Goal: Transaction & Acquisition: Purchase product/service

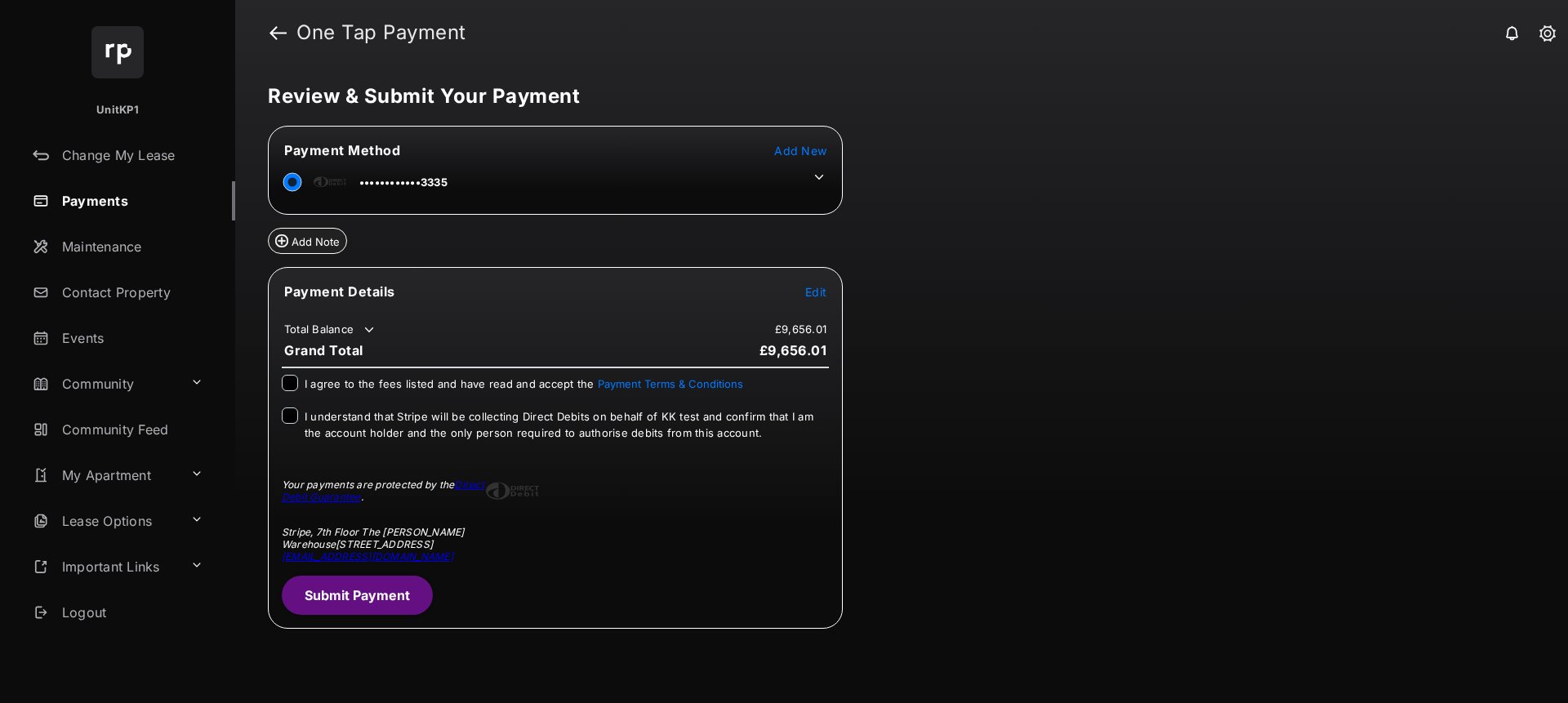
click at [818, 177] on icon at bounding box center [819, 177] width 15 height 15
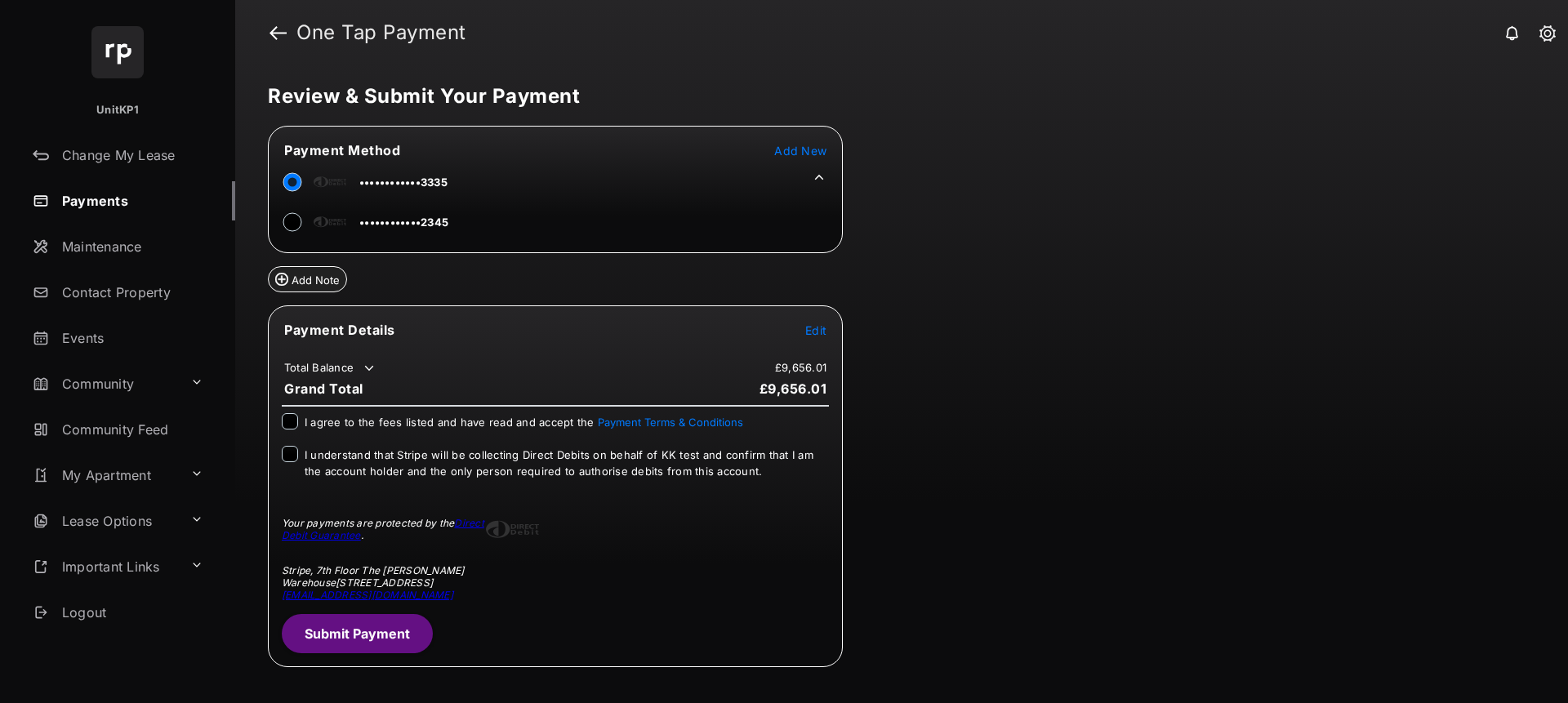
click at [307, 277] on button "Add Note" at bounding box center [307, 278] width 79 height 26
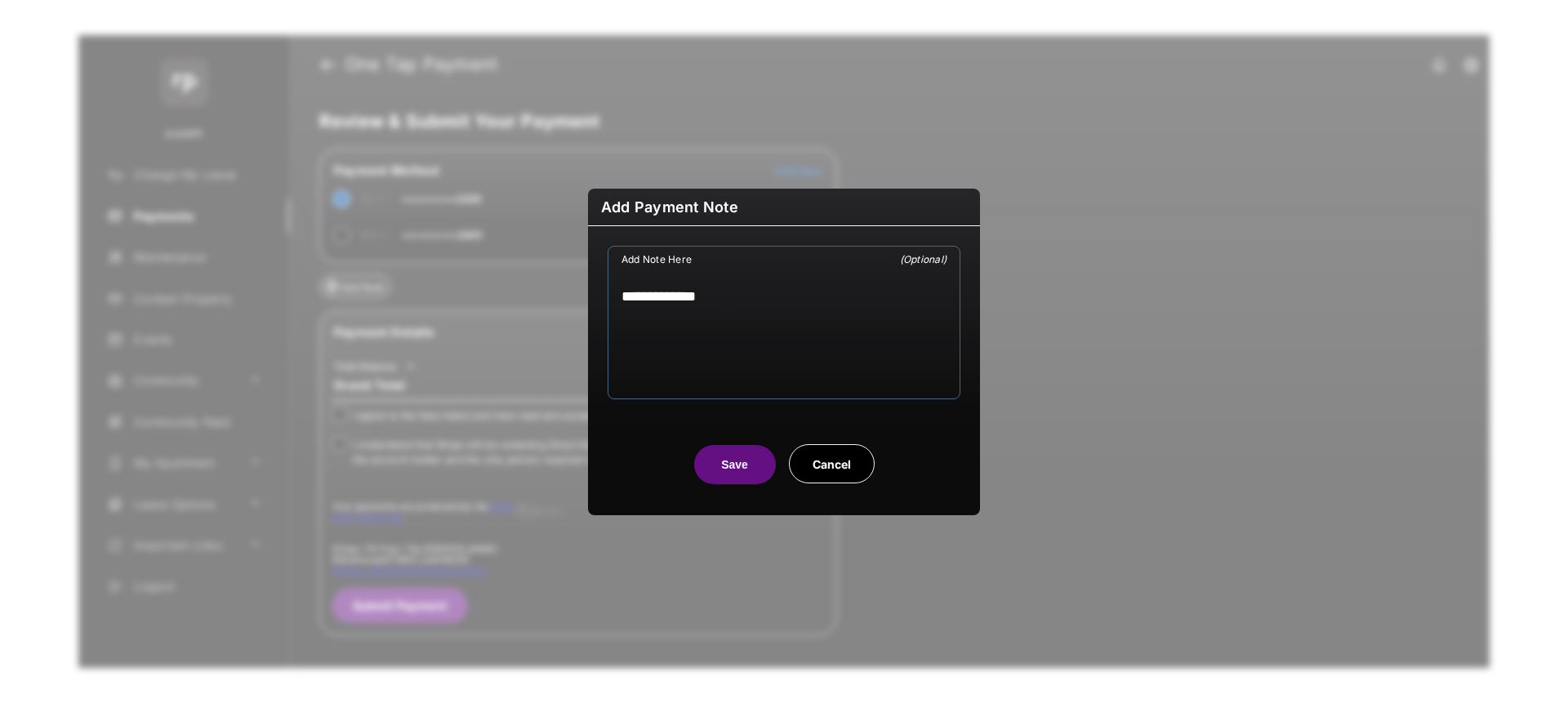
click at [818, 461] on button "Cancel" at bounding box center [831, 463] width 86 height 39
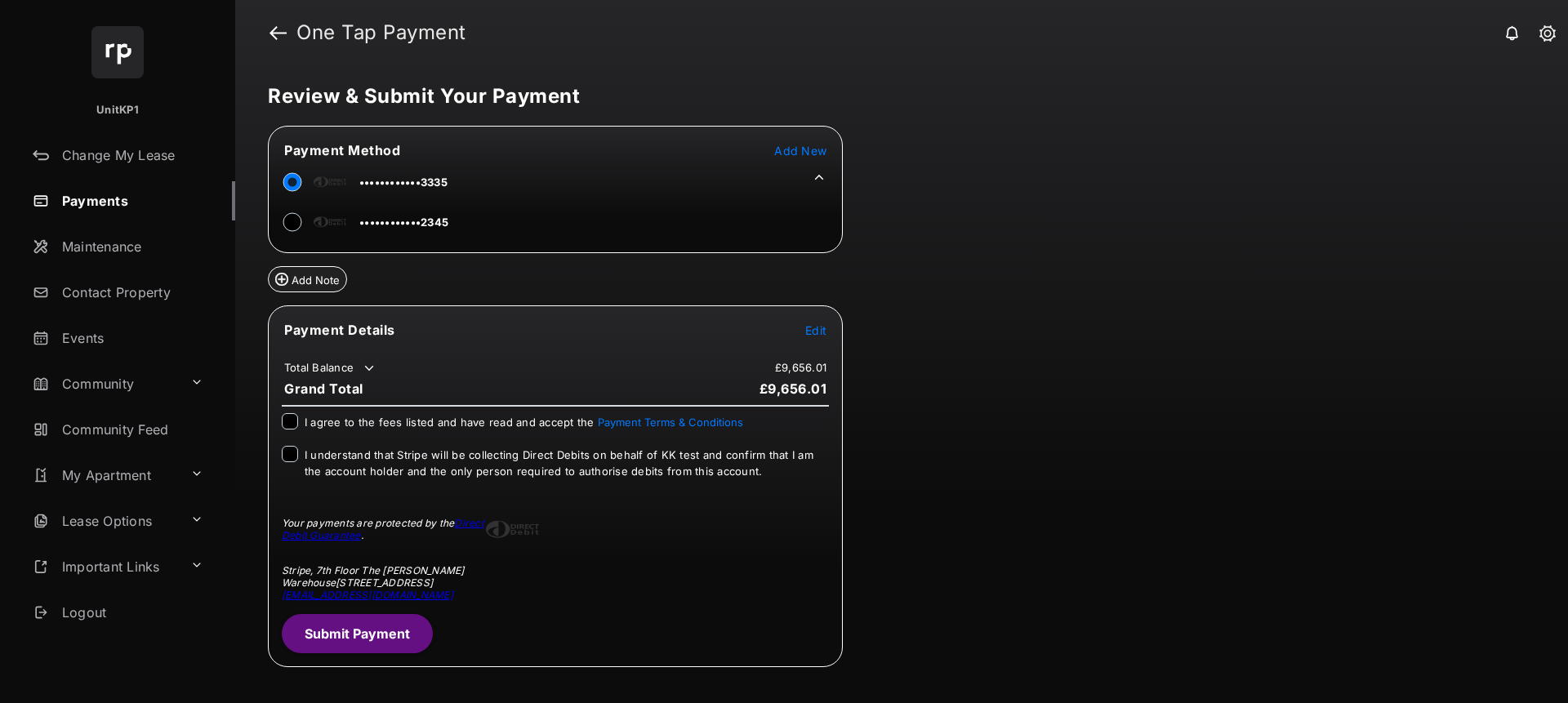
click at [805, 152] on span "Add New" at bounding box center [800, 150] width 52 height 14
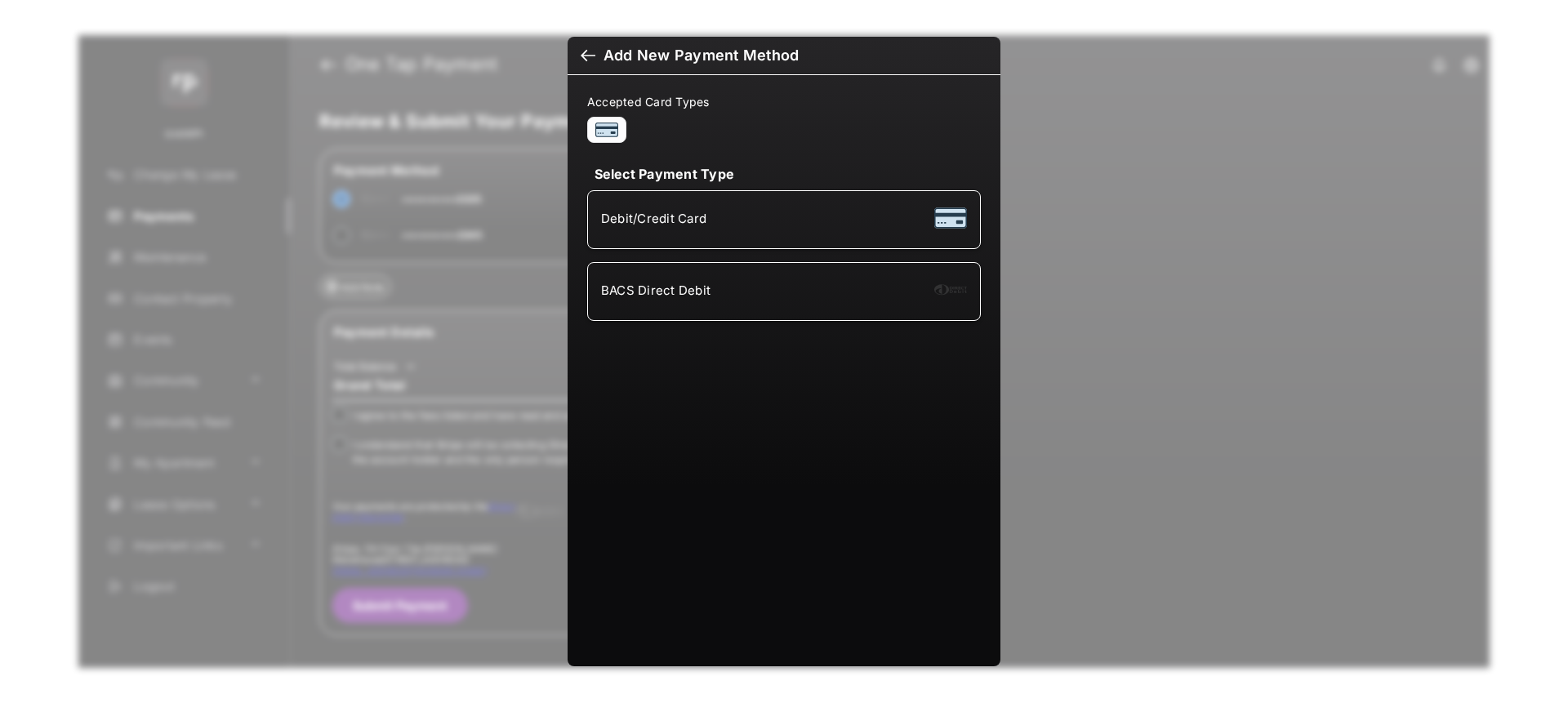
click at [950, 219] on div at bounding box center [950, 219] width 32 height 36
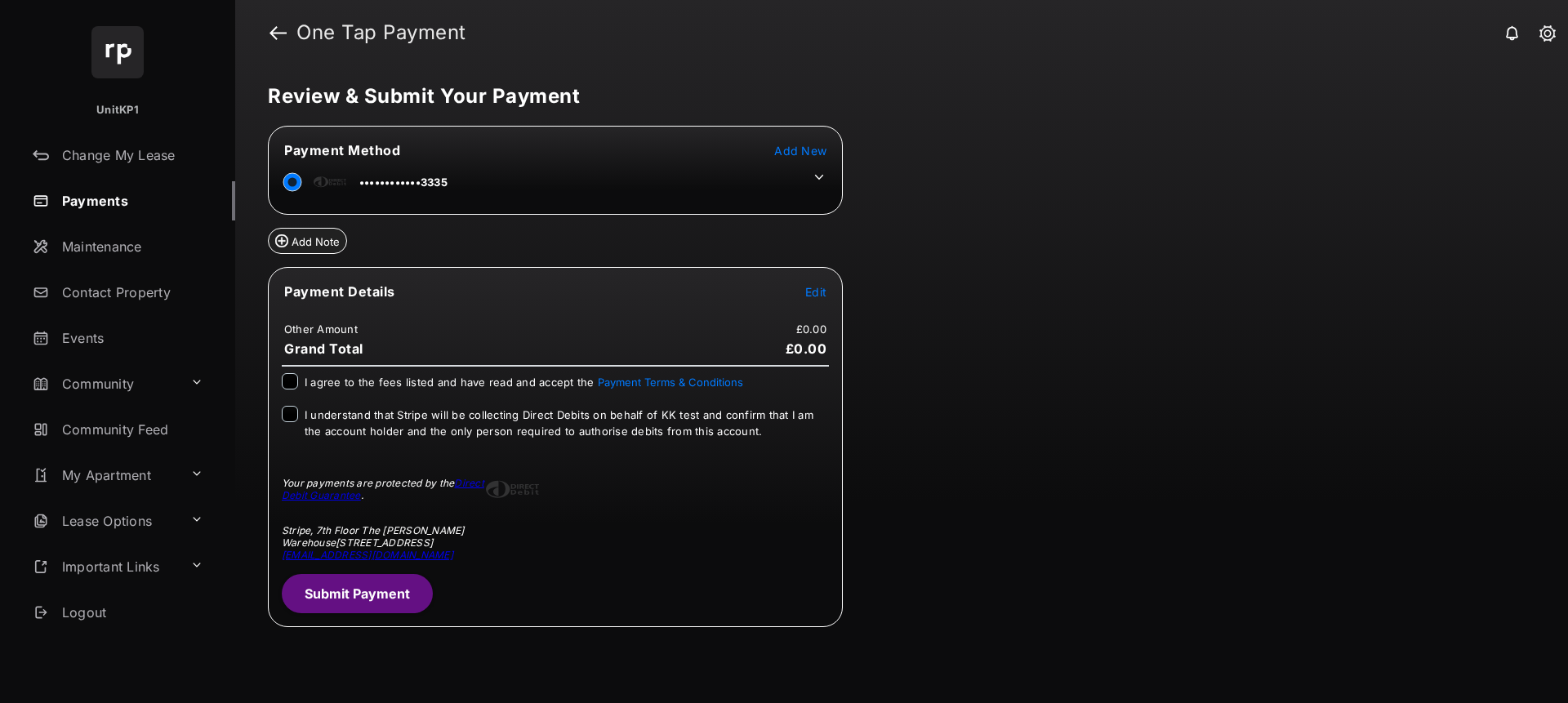
click at [795, 152] on span "Add New" at bounding box center [800, 150] width 52 height 14
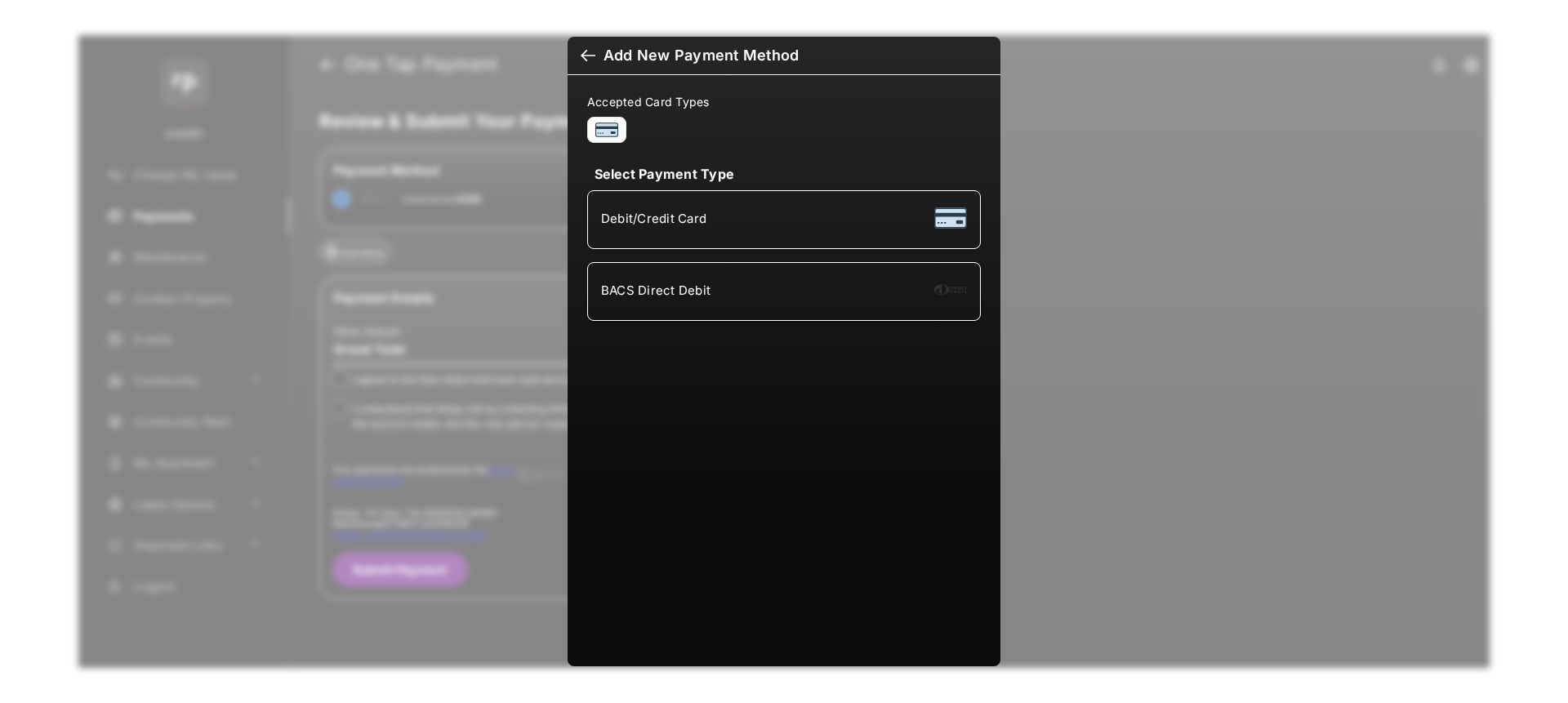
click at [954, 217] on div at bounding box center [950, 219] width 32 height 36
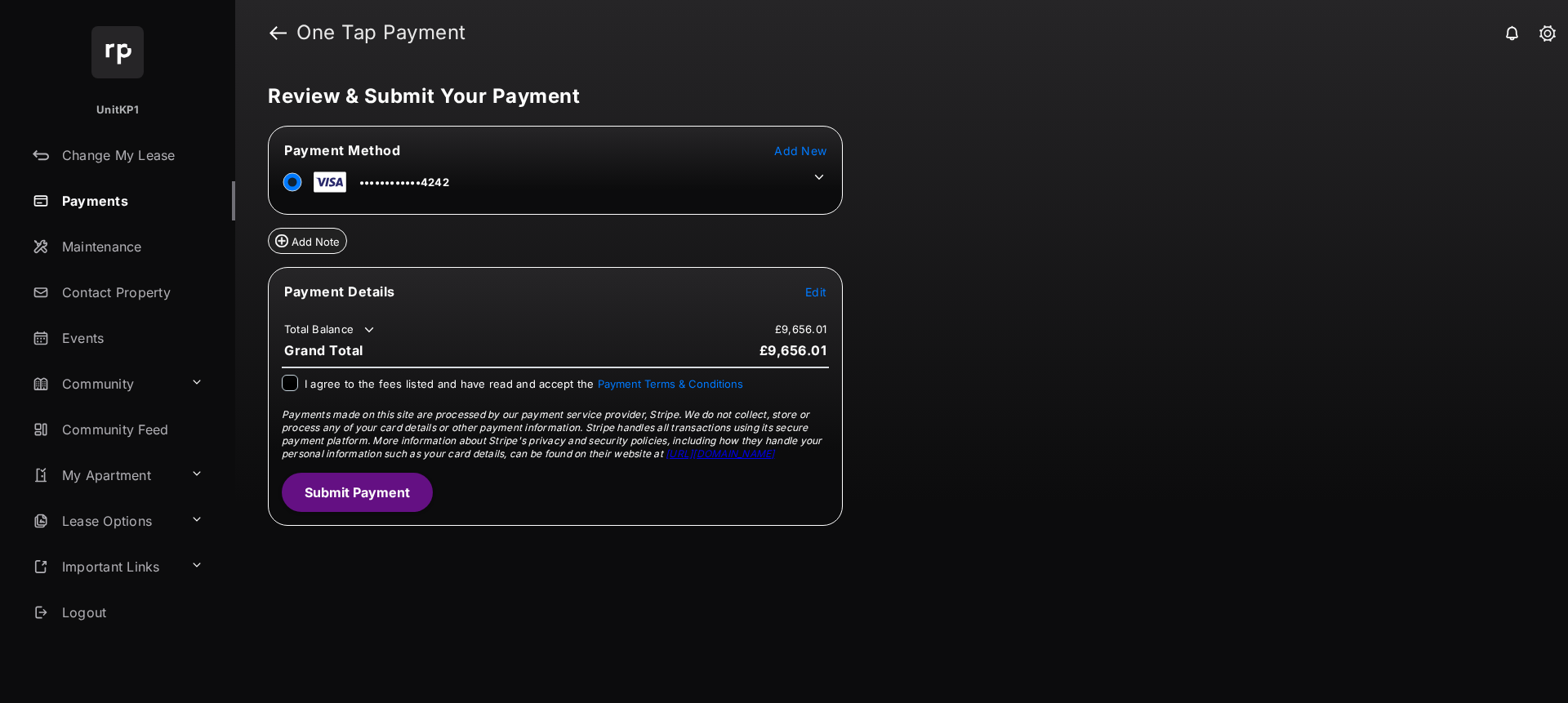
click at [815, 179] on icon at bounding box center [819, 177] width 15 height 15
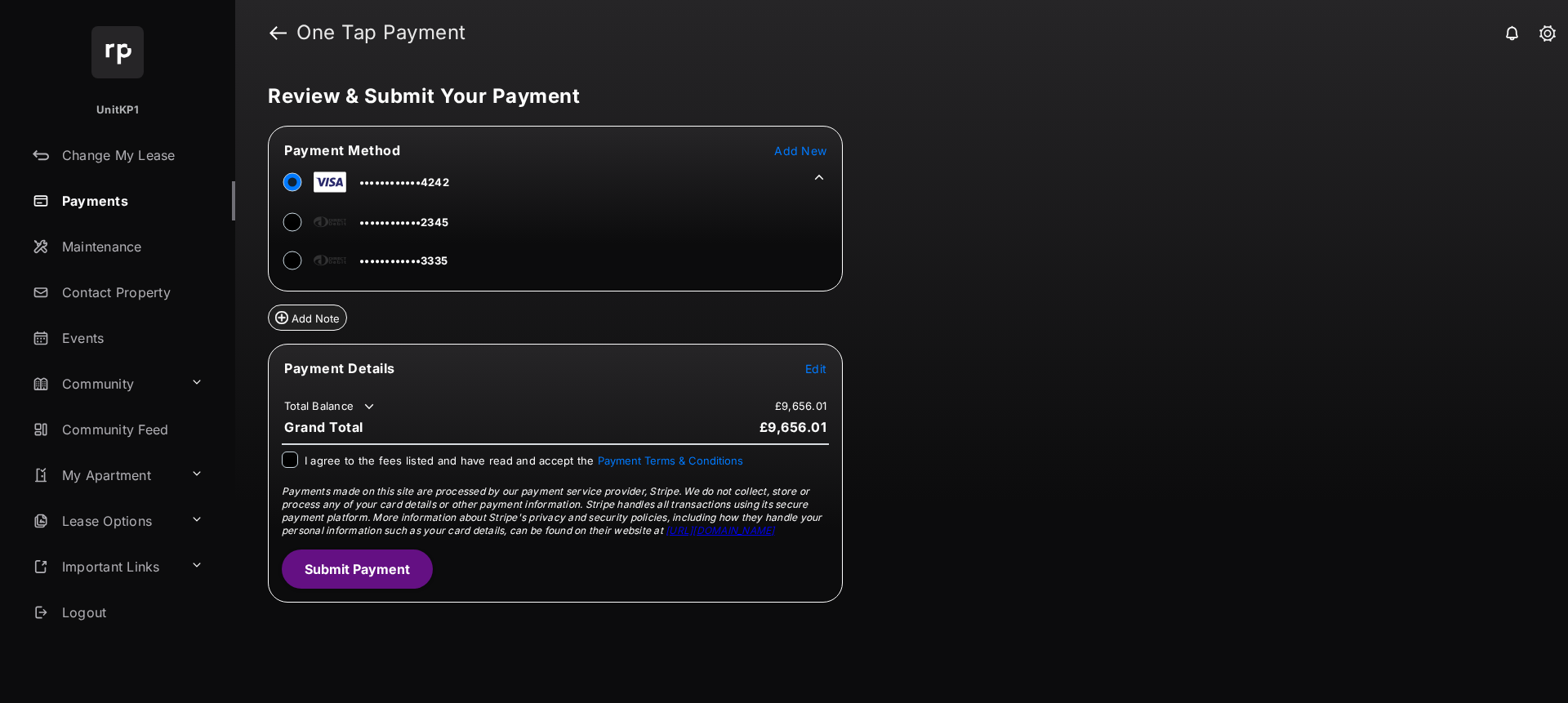
click at [823, 367] on span "Edit" at bounding box center [815, 368] width 21 height 14
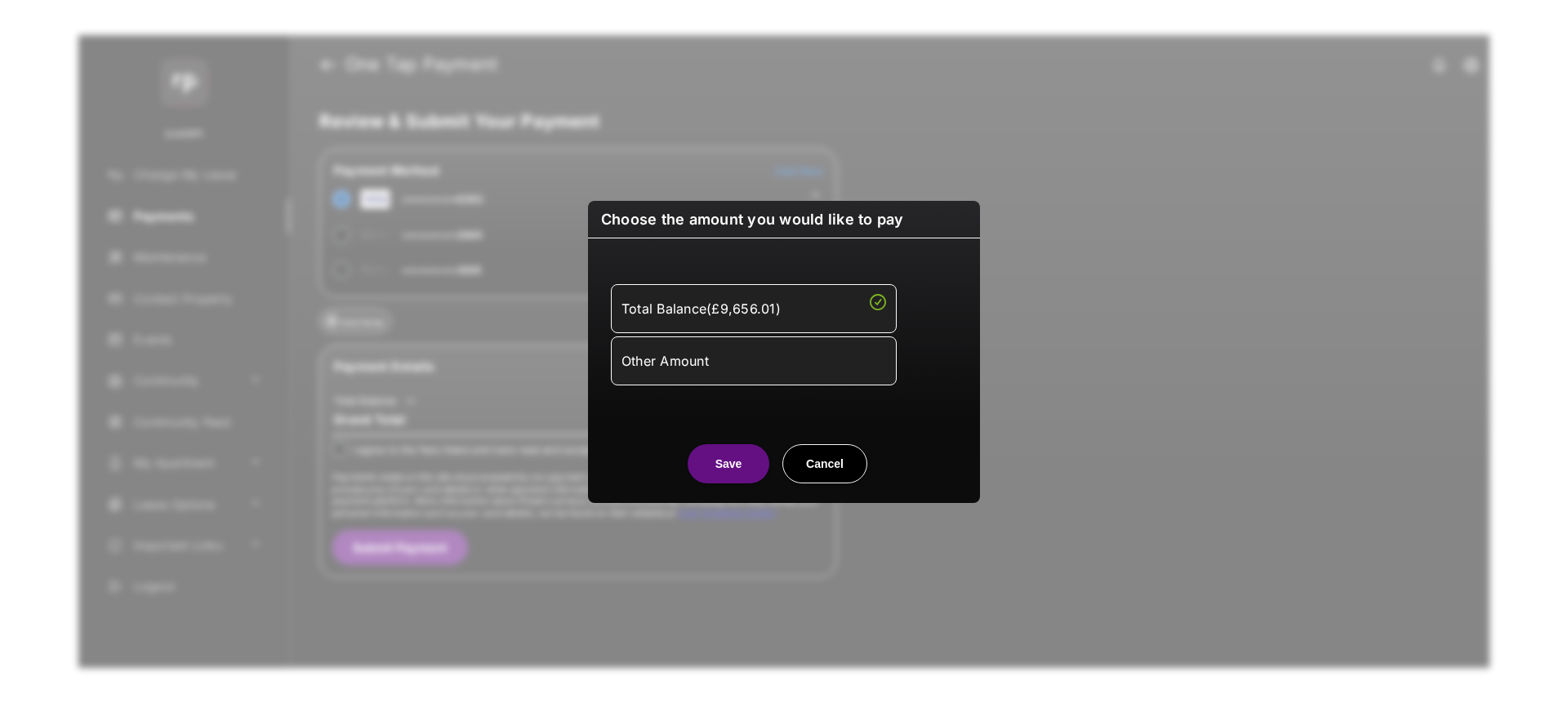
click at [752, 361] on div "Other Amount" at bounding box center [754, 360] width 265 height 27
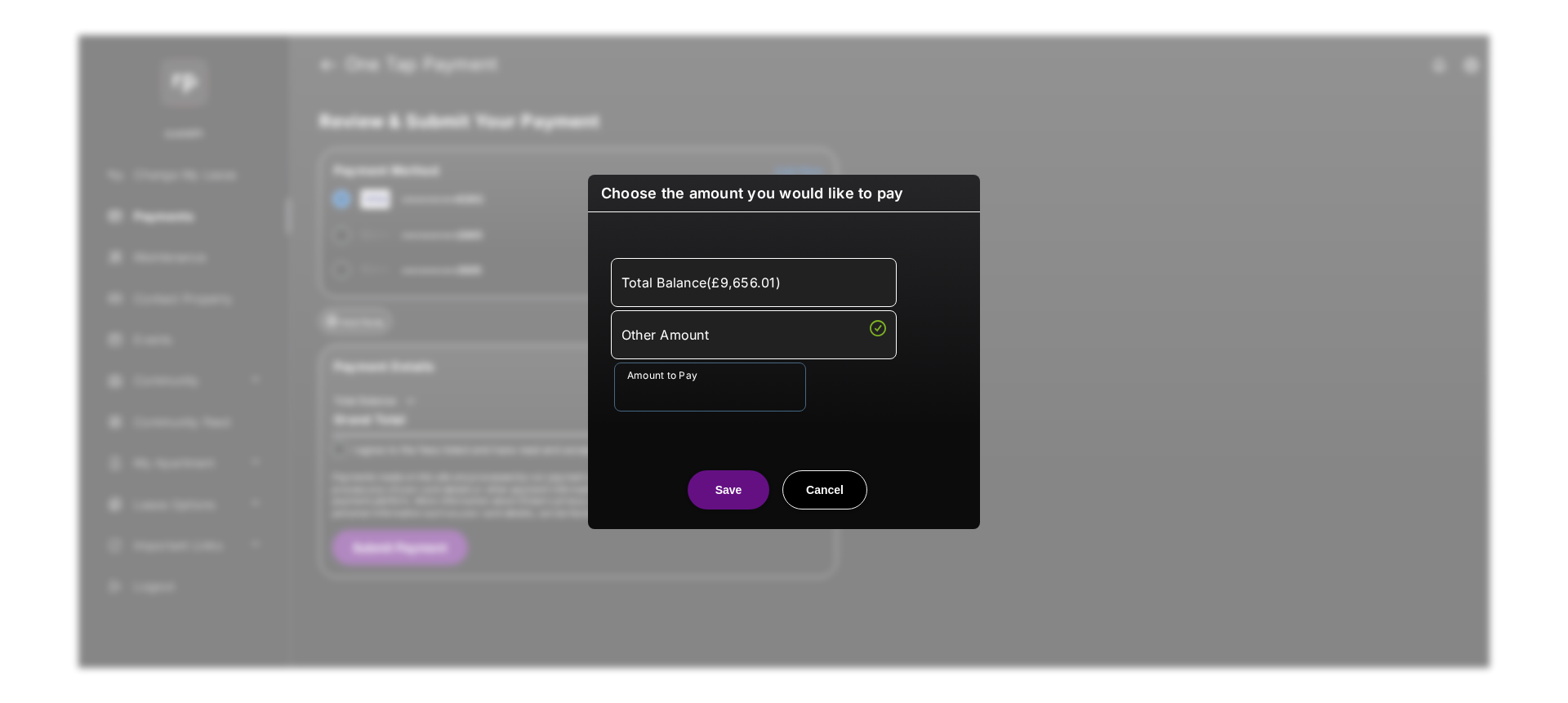
click at [666, 384] on input "Amount to Pay" at bounding box center [710, 386] width 192 height 49
type input "**"
click at [736, 481] on button "Save" at bounding box center [728, 489] width 82 height 39
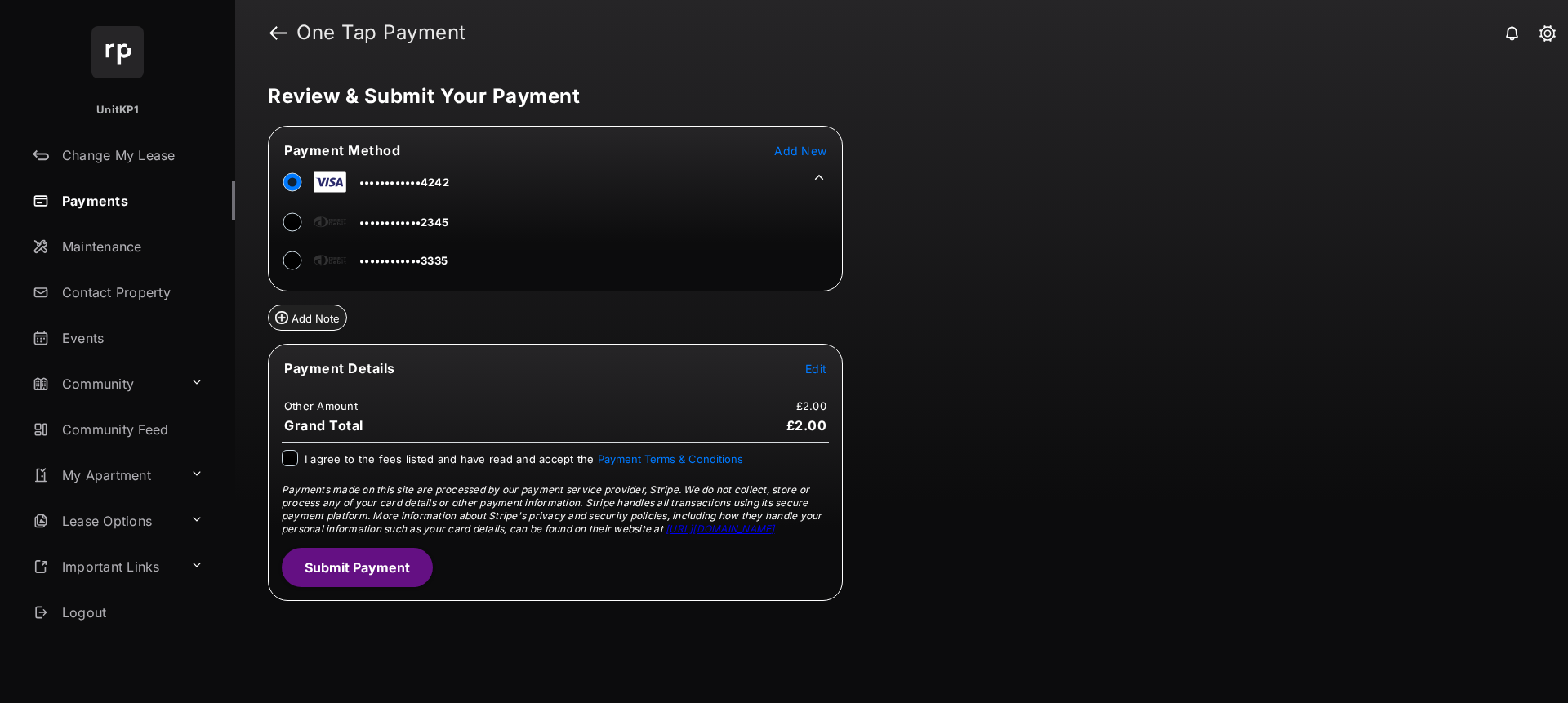
click at [334, 466] on div "I agree to the fees listed and have read and accept the Payment Terms & Conditi…" at bounding box center [524, 460] width 438 height 20
drag, startPoint x: 331, startPoint y: 465, endPoint x: 302, endPoint y: 461, distance: 29.3
click at [331, 465] on span "I agree to the fees listed and have read and accept the Payment Terms & Conditi…" at bounding box center [524, 459] width 438 height 13
click at [322, 553] on button "Submit Payment" at bounding box center [357, 567] width 151 height 39
